Goal: Task Accomplishment & Management: Use online tool/utility

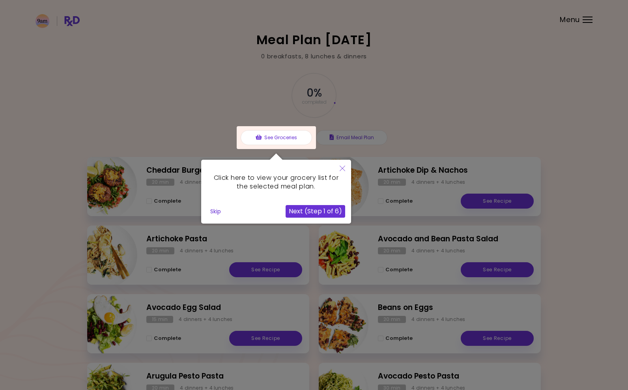
click at [346, 168] on button "Close" at bounding box center [342, 169] width 17 height 19
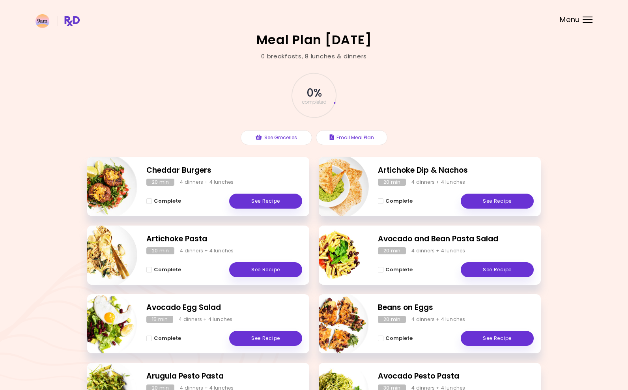
click at [289, 51] on div "Meal Plan 8/8/2025 0 breakfasts , 8 lunches & dinners 0 % completed See Groceri…" at bounding box center [314, 232] width 628 height 465
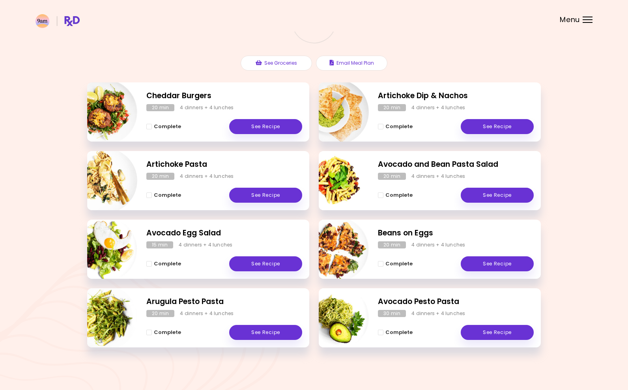
scroll to position [75, 0]
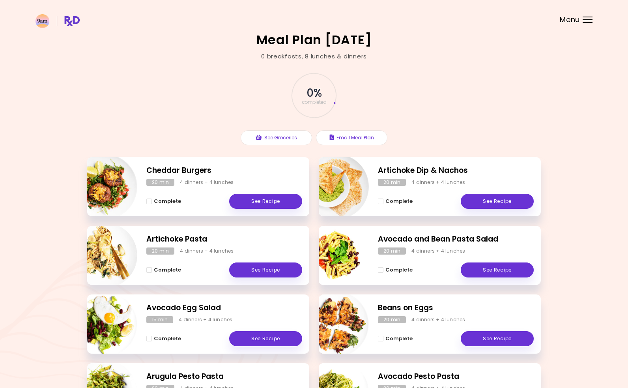
scroll to position [77, 0]
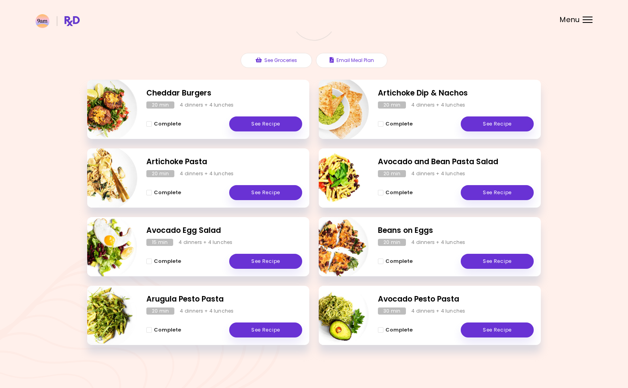
click at [586, 25] on header at bounding box center [314, 16] width 628 height 32
click at [586, 20] on div "Menu" at bounding box center [588, 20] width 10 height 6
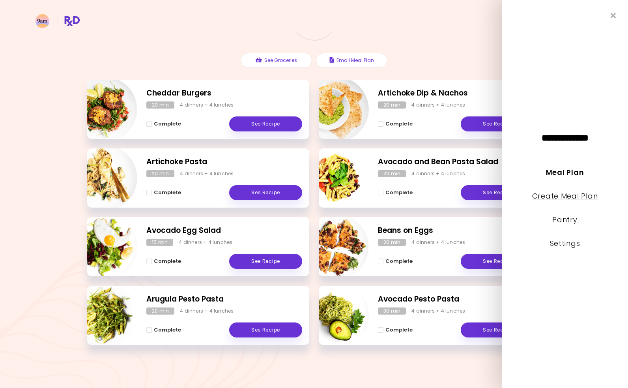
click at [548, 200] on link "Create Meal Plan" at bounding box center [565, 196] width 66 height 10
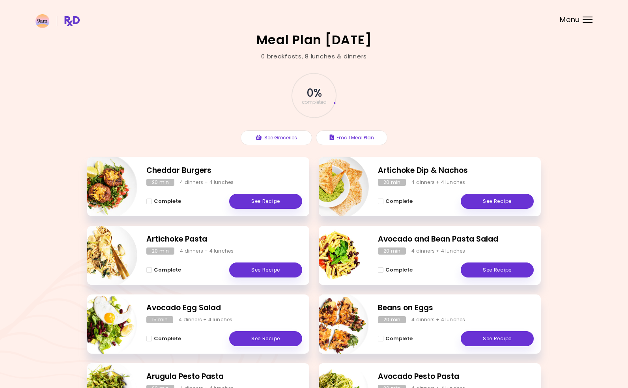
click at [586, 15] on header at bounding box center [314, 16] width 628 height 32
click at [586, 19] on div "Menu" at bounding box center [588, 20] width 10 height 6
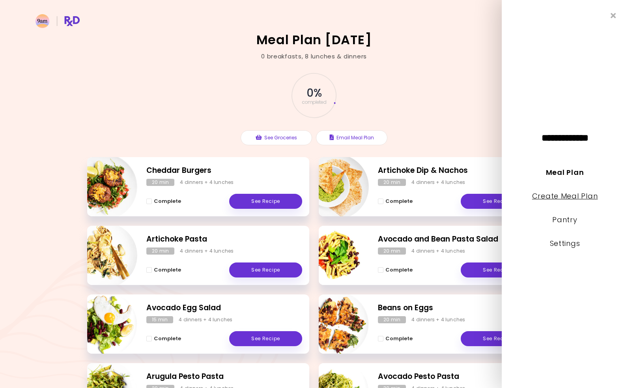
click at [587, 200] on link "Create Meal Plan" at bounding box center [565, 196] width 66 height 10
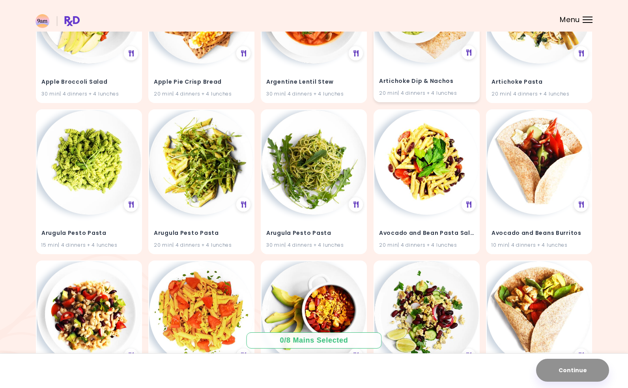
scroll to position [158, 0]
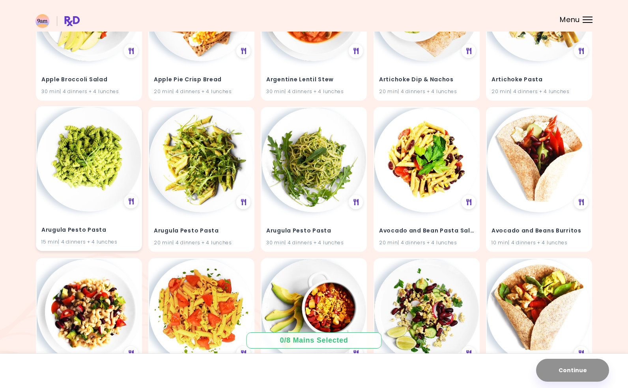
click at [88, 204] on img at bounding box center [89, 159] width 105 height 105
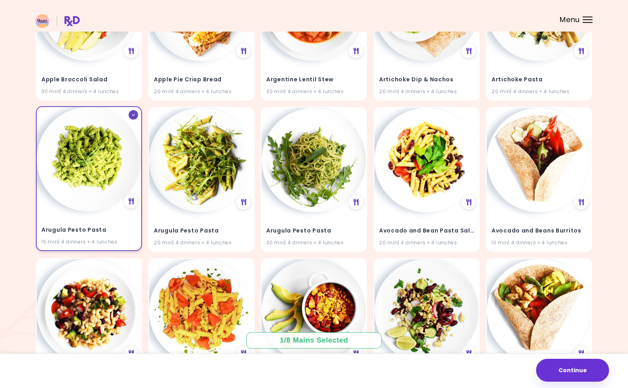
click at [137, 115] on div at bounding box center [133, 114] width 9 height 9
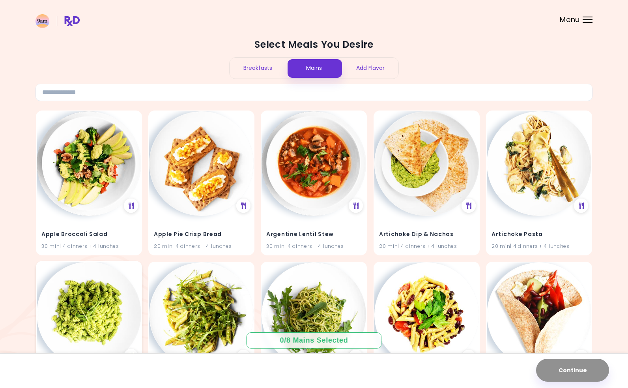
scroll to position [0, 0]
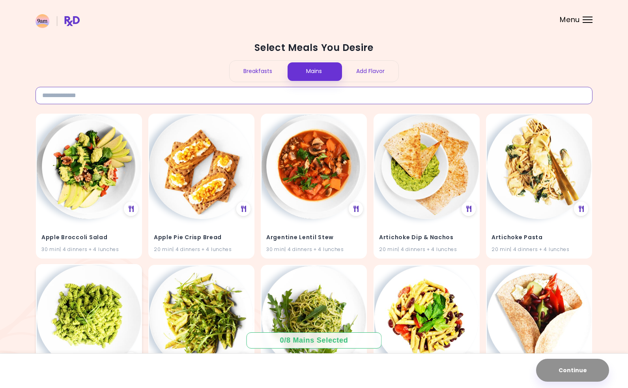
click at [289, 100] on input at bounding box center [314, 95] width 557 height 17
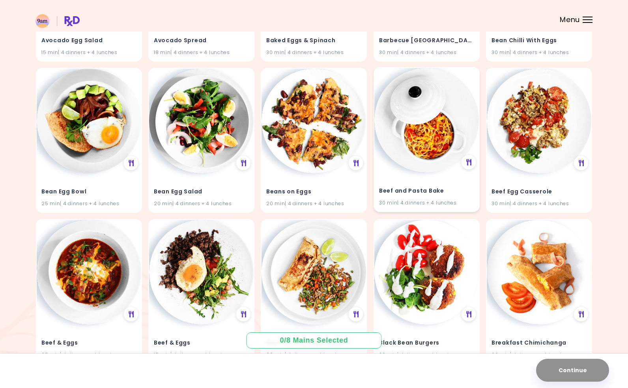
scroll to position [197, 0]
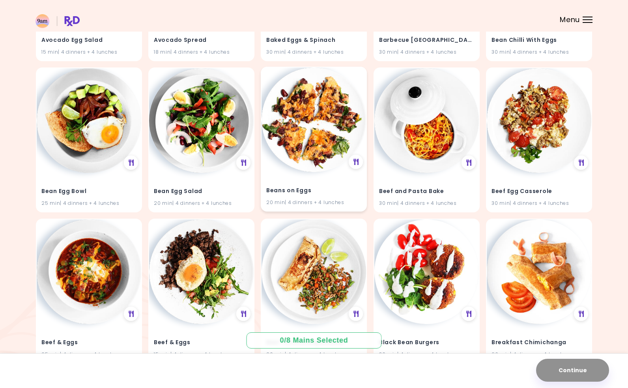
click at [334, 143] on img at bounding box center [314, 119] width 105 height 105
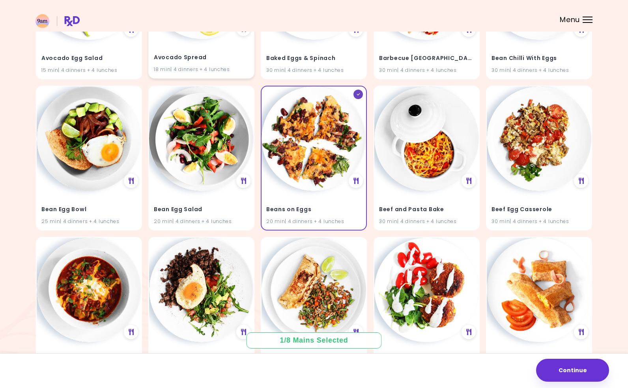
scroll to position [0, 0]
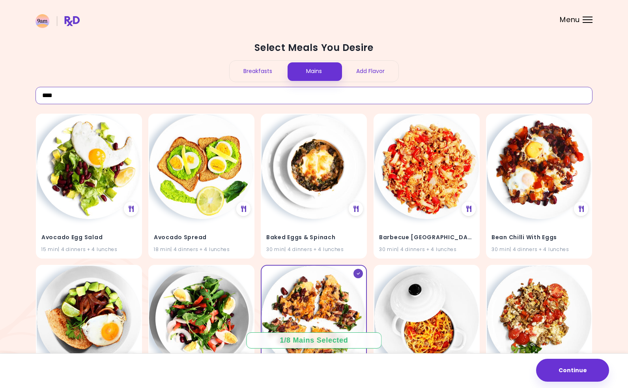
drag, startPoint x: 75, startPoint y: 94, endPoint x: 13, endPoint y: 88, distance: 61.8
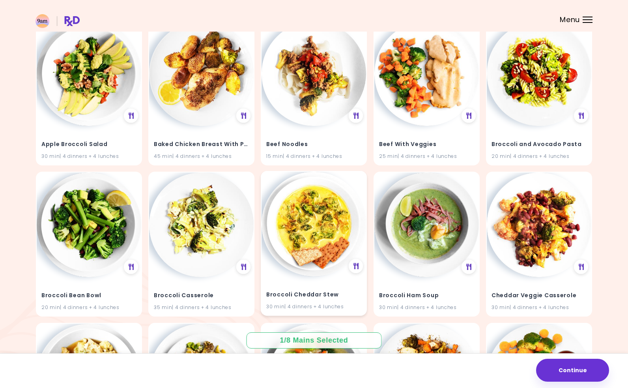
scroll to position [118, 0]
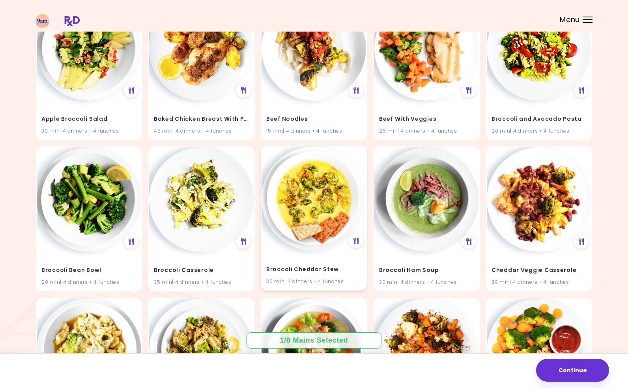
click at [316, 212] on img at bounding box center [314, 198] width 105 height 105
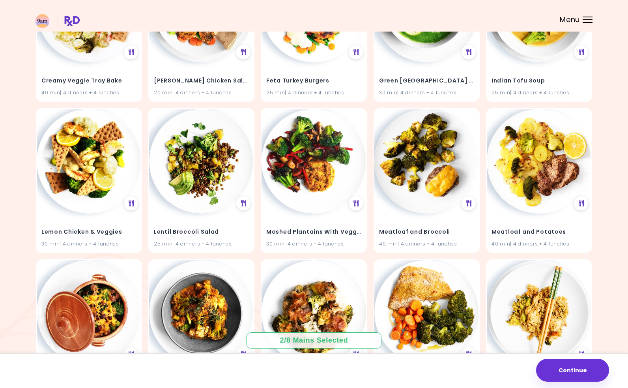
scroll to position [923, 0]
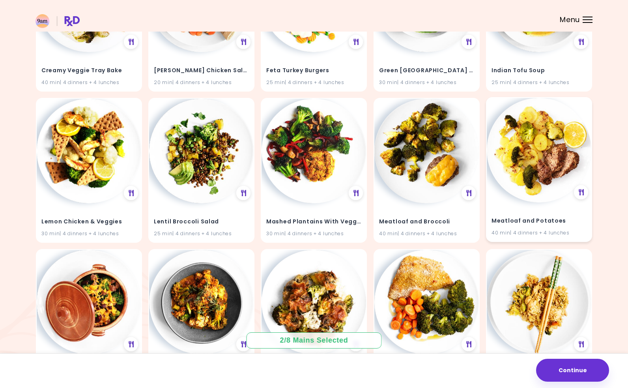
click at [536, 200] on img at bounding box center [539, 150] width 105 height 105
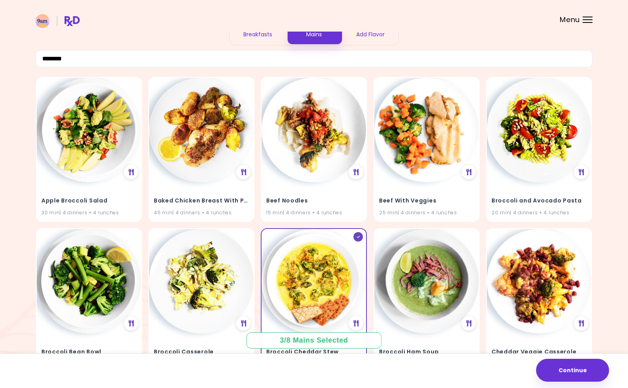
scroll to position [0, 0]
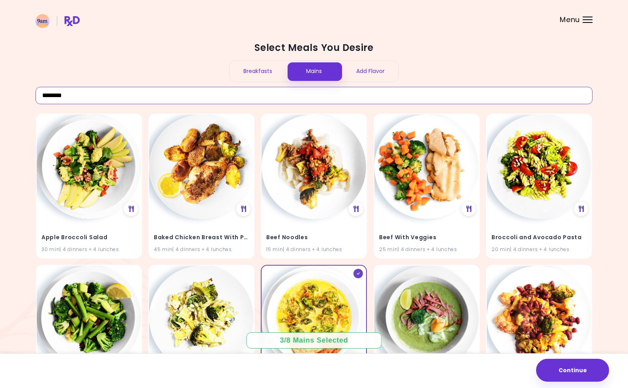
drag, startPoint x: 73, startPoint y: 98, endPoint x: 27, endPoint y: 96, distance: 45.8
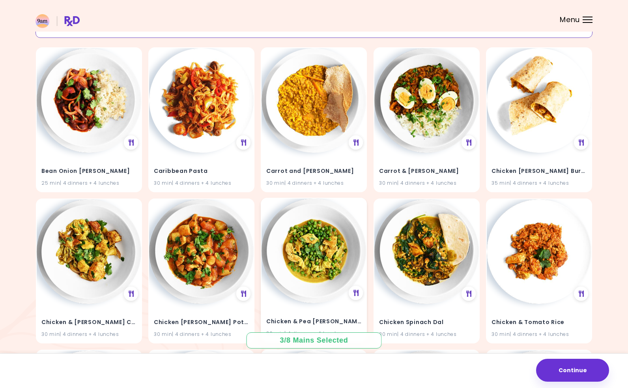
scroll to position [79, 0]
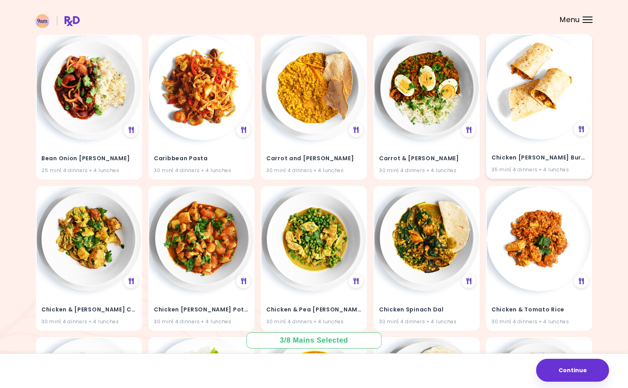
click at [520, 114] on img at bounding box center [539, 87] width 105 height 105
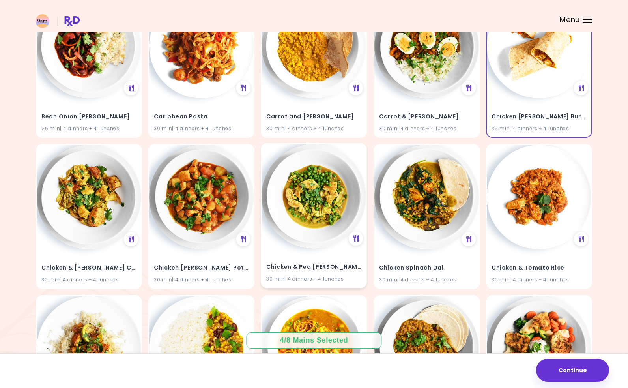
scroll to position [158, 0]
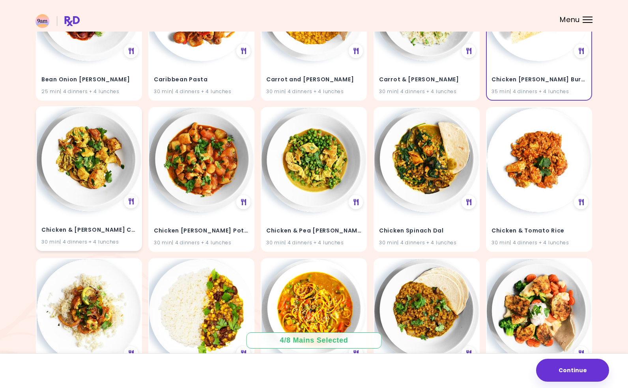
click at [81, 197] on img at bounding box center [89, 159] width 105 height 105
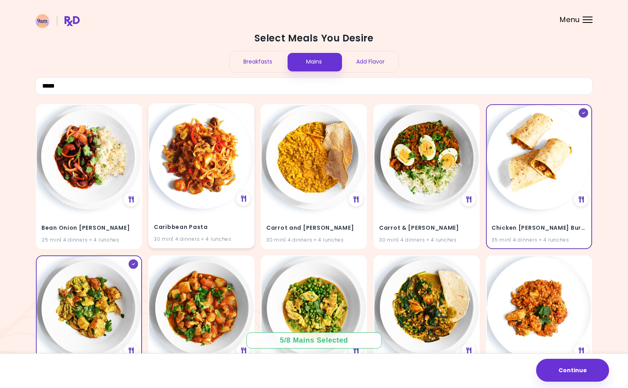
scroll to position [0, 0]
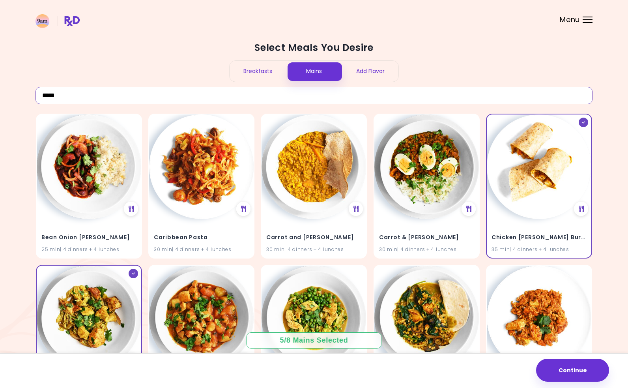
drag, startPoint x: 86, startPoint y: 94, endPoint x: 33, endPoint y: 90, distance: 53.4
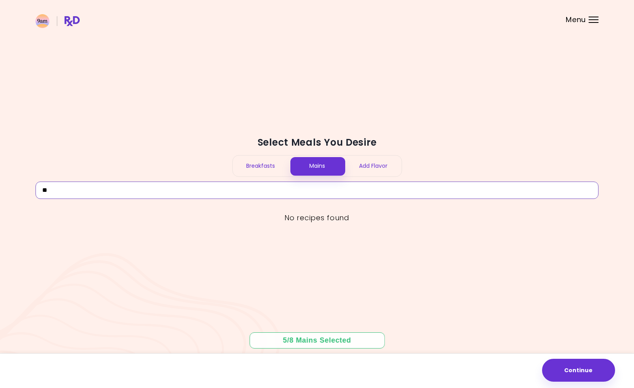
type input "*"
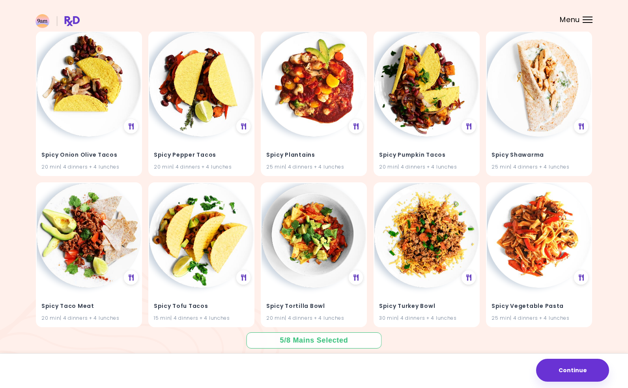
scroll to position [547, 0]
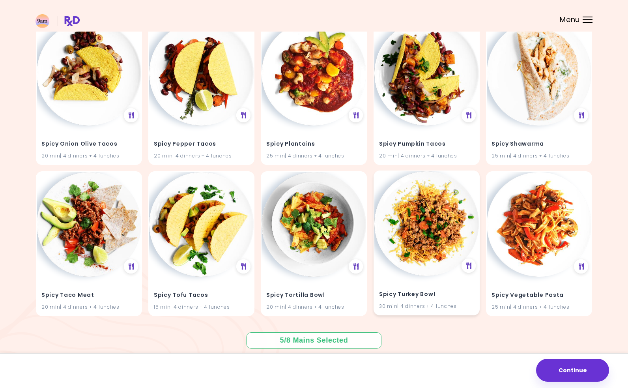
type input "*****"
click at [437, 241] on img at bounding box center [426, 223] width 105 height 105
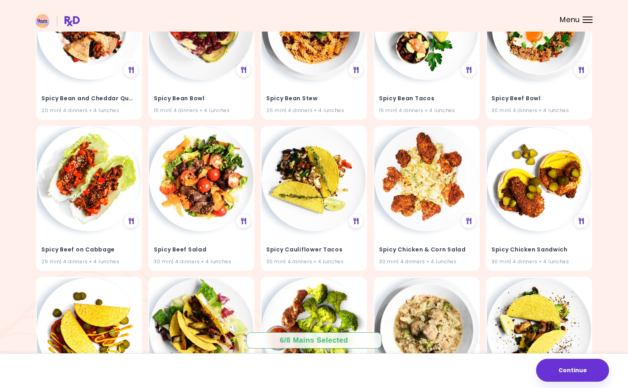
scroll to position [0, 0]
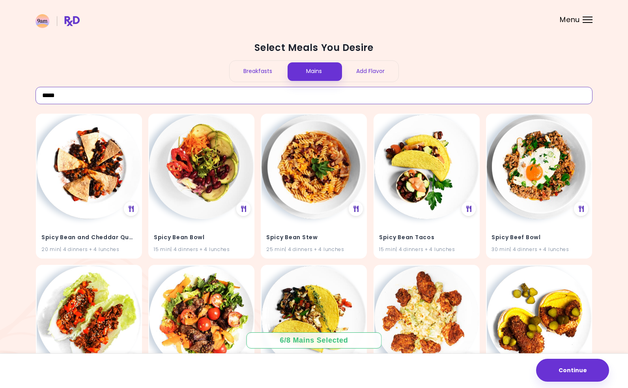
drag, startPoint x: 64, startPoint y: 99, endPoint x: 28, endPoint y: 97, distance: 35.2
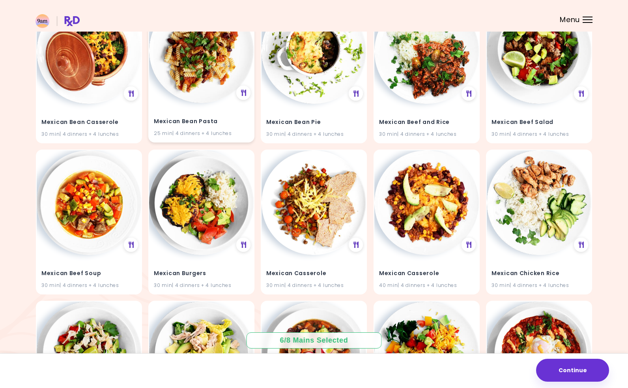
scroll to position [118, 0]
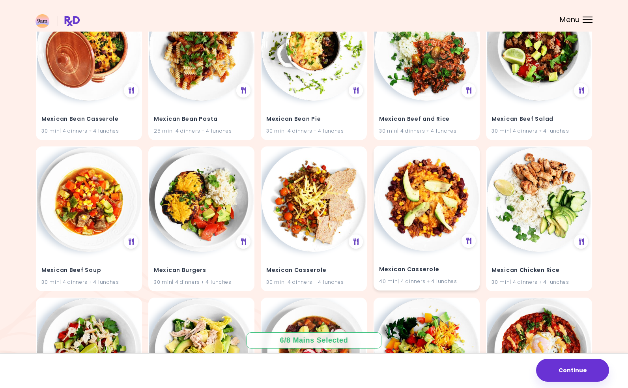
click at [427, 220] on img at bounding box center [426, 198] width 105 height 105
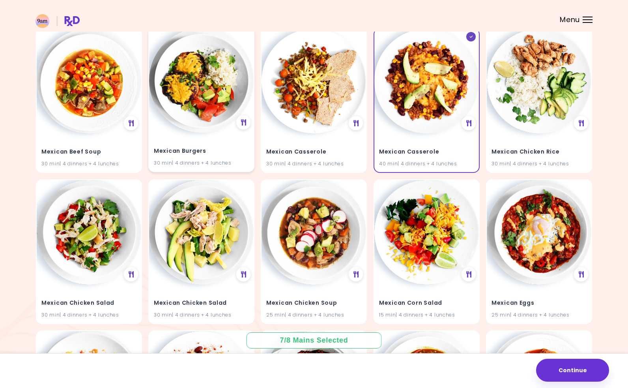
scroll to position [0, 0]
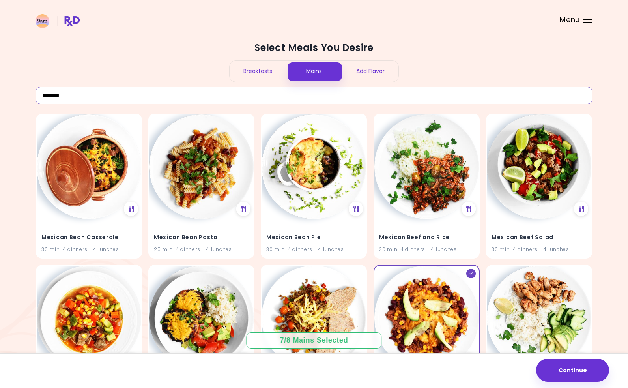
drag, startPoint x: 83, startPoint y: 93, endPoint x: 16, endPoint y: 91, distance: 67.5
click at [16, 91] on div "Select Meals You Desire Breakfasts Mains Add Flavor ******* Mexican Bean Casser…" at bounding box center [314, 392] width 628 height 784
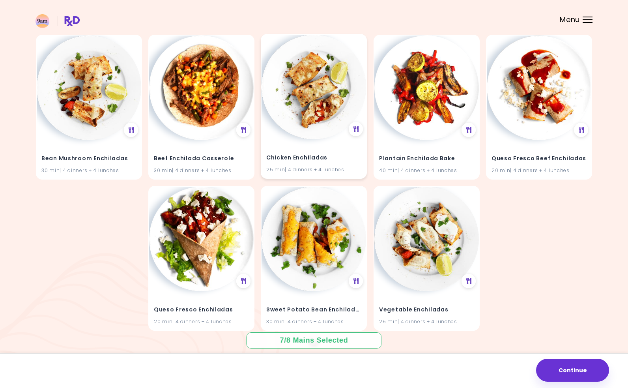
scroll to position [94, 0]
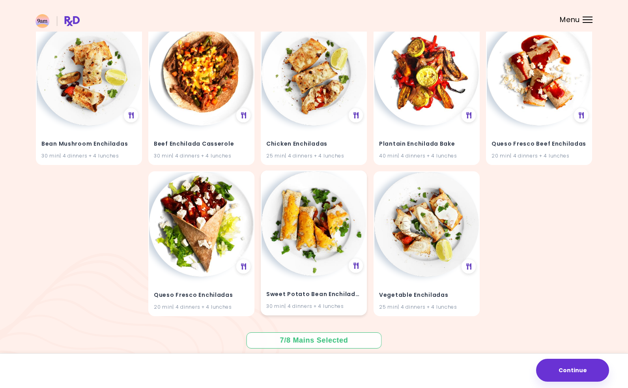
type input "*********"
click at [318, 243] on img at bounding box center [314, 223] width 105 height 105
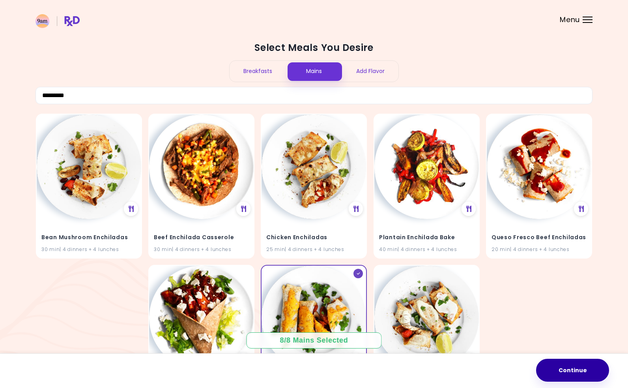
click at [580, 372] on button "Continue" at bounding box center [572, 370] width 73 height 23
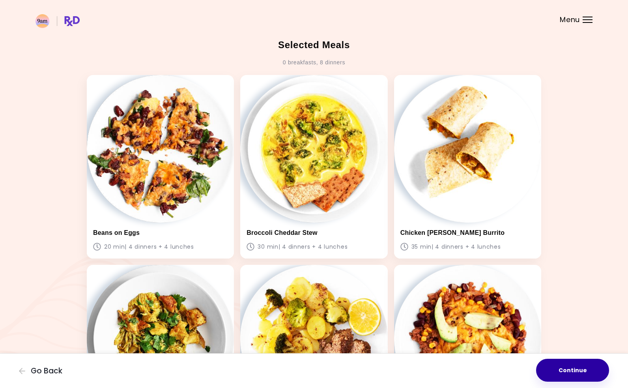
click at [554, 373] on button "Continue" at bounding box center [572, 370] width 73 height 23
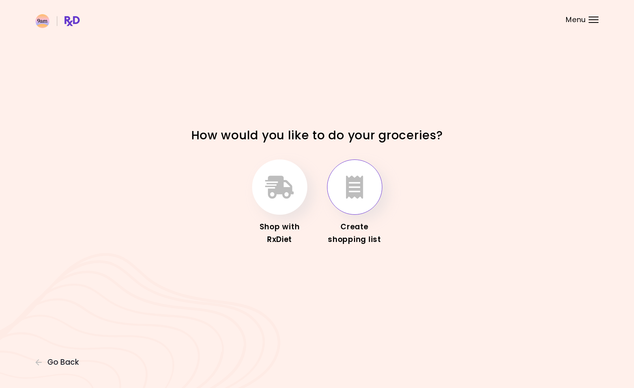
click at [358, 200] on button "button" at bounding box center [354, 186] width 55 height 55
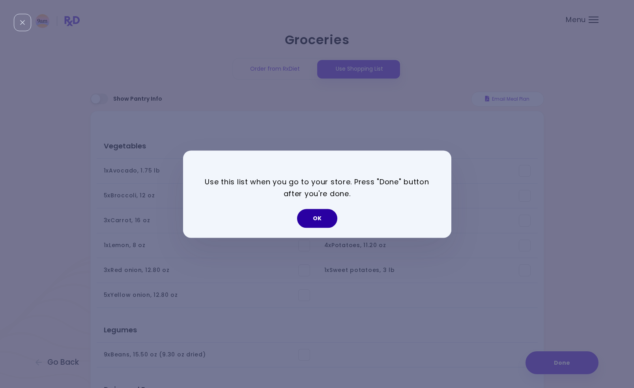
click at [311, 217] on button "OK" at bounding box center [317, 218] width 40 height 19
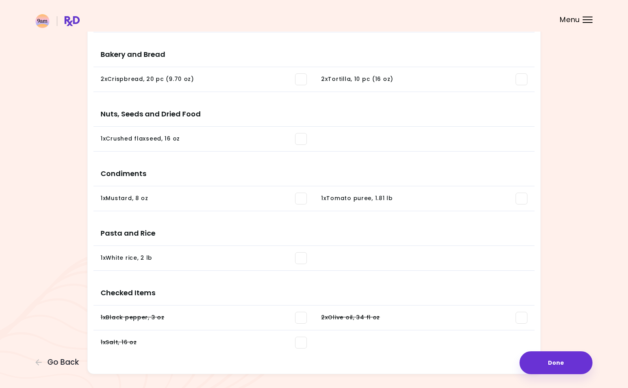
scroll to position [663, 0]
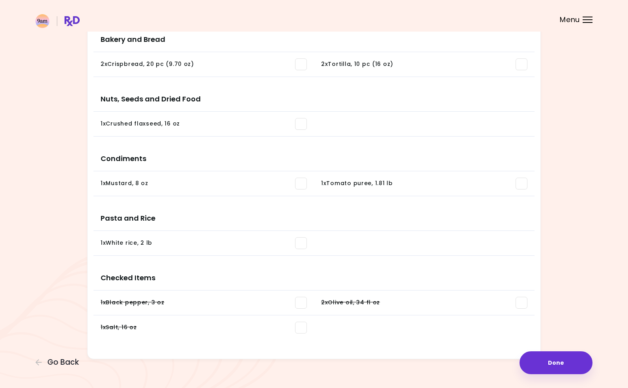
click at [549, 365] on button "Done" at bounding box center [556, 362] width 73 height 23
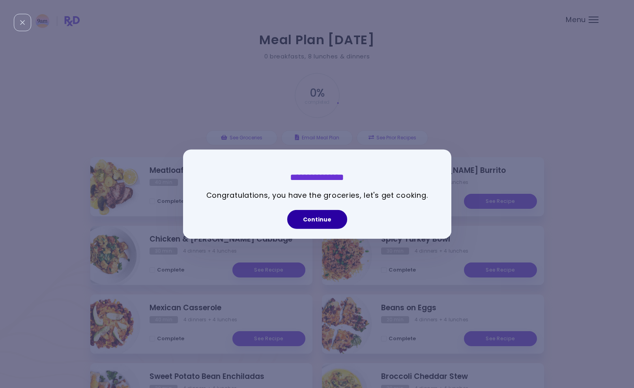
click at [305, 224] on button "Continue" at bounding box center [317, 219] width 60 height 19
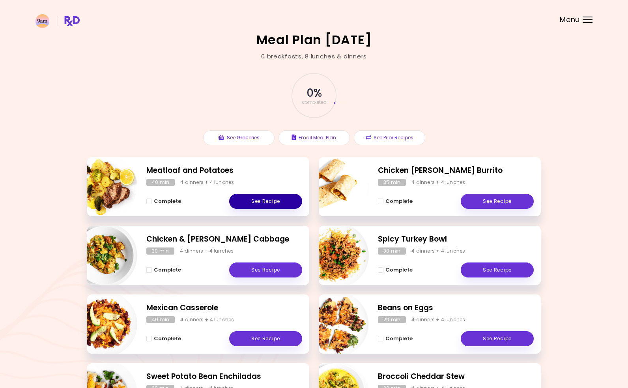
click at [260, 204] on link "See Recipe" at bounding box center [265, 201] width 73 height 15
